Goal: Task Accomplishment & Management: Use online tool/utility

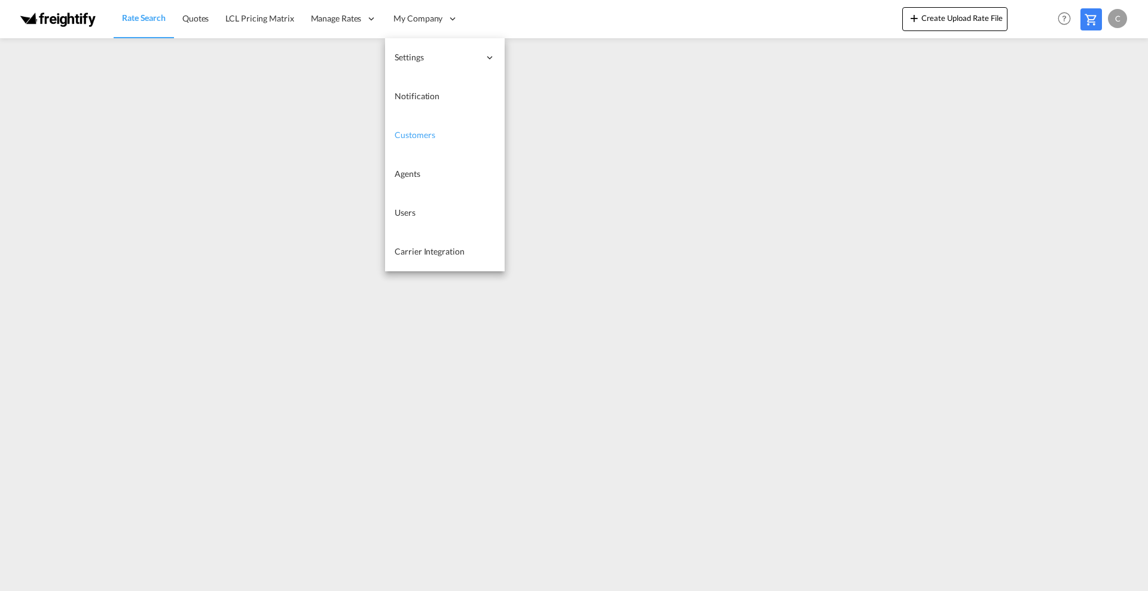
click at [419, 131] on span "Customers" at bounding box center [415, 135] width 40 height 10
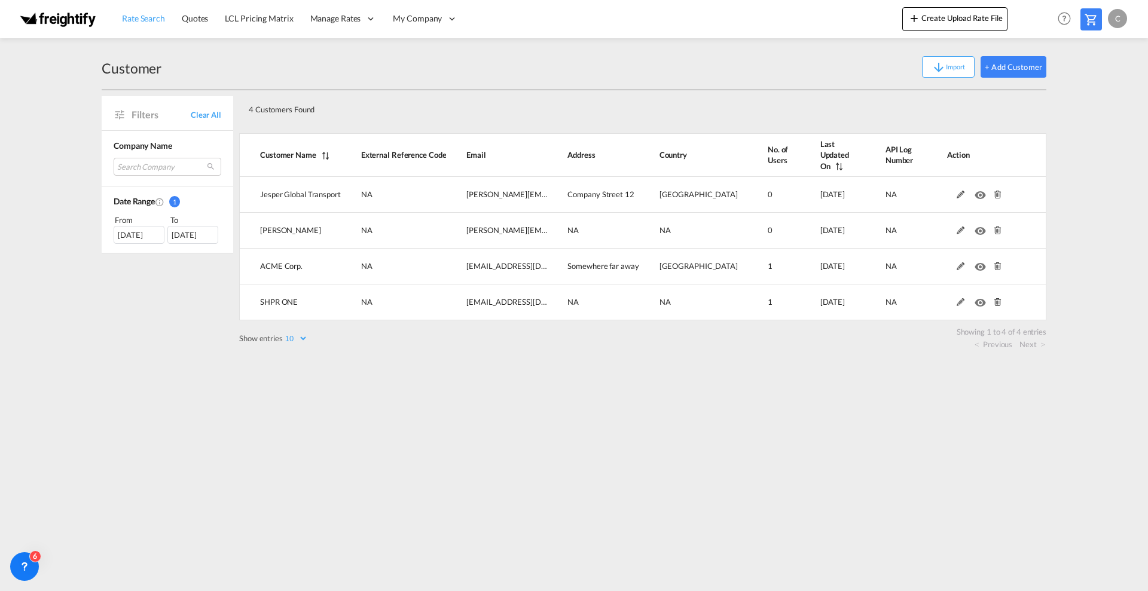
click at [144, 22] on span "Rate Search" at bounding box center [143, 18] width 43 height 10
